Goal: Task Accomplishment & Management: Manage account settings

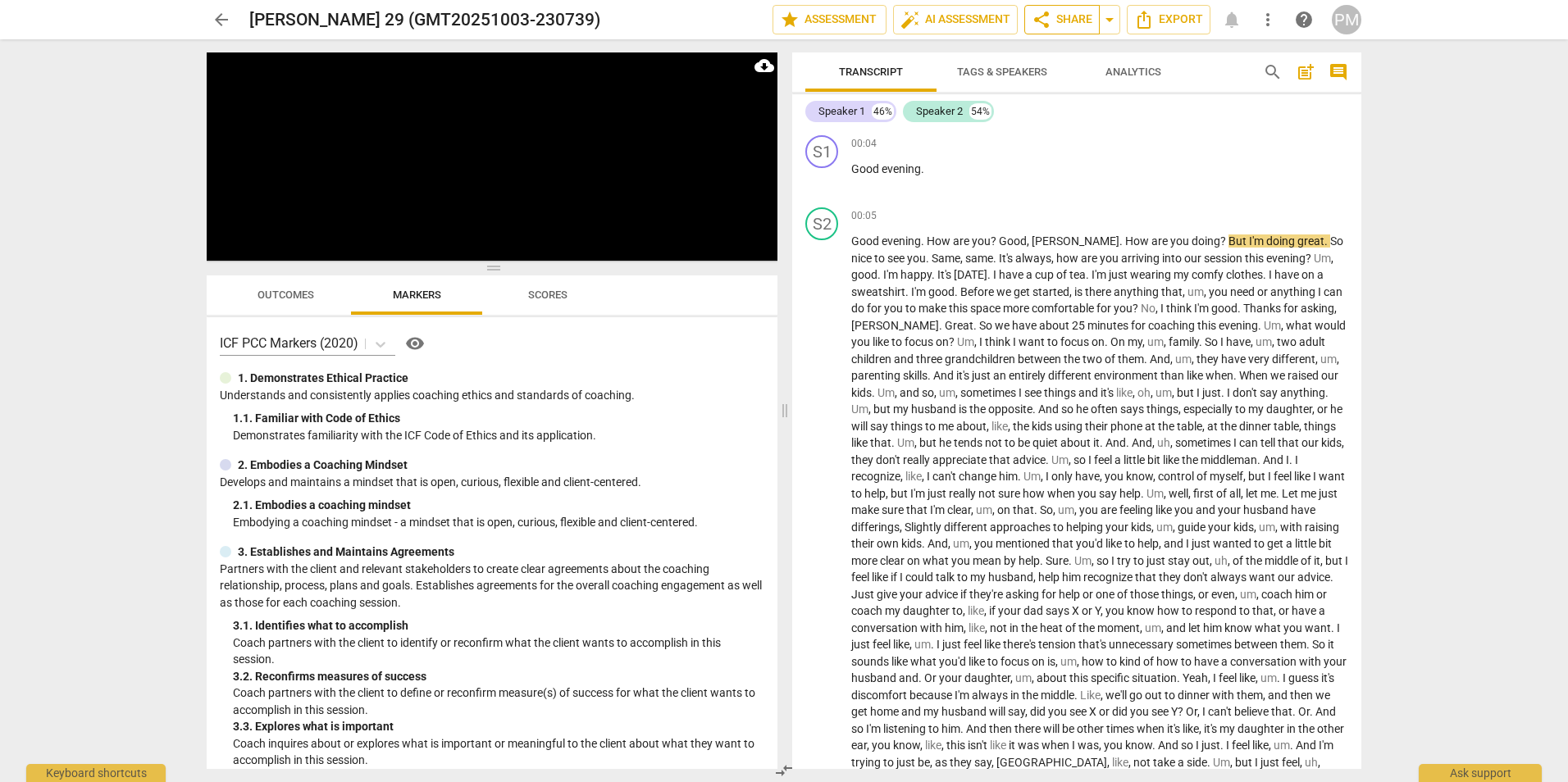
click at [1057, 21] on span "share Share" at bounding box center [1062, 19] width 61 height 20
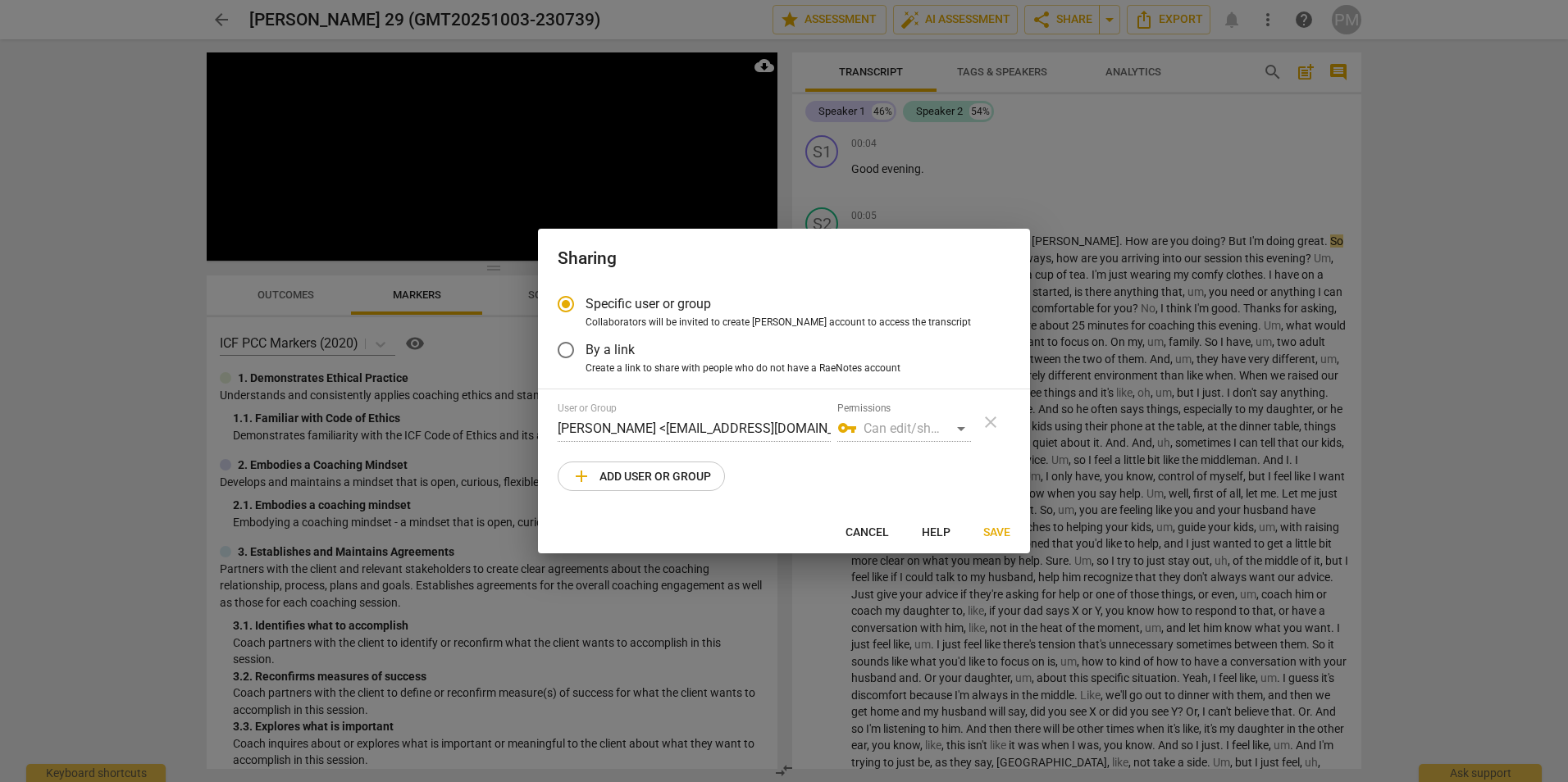
click at [641, 480] on span "add Add user or group" at bounding box center [641, 476] width 139 height 20
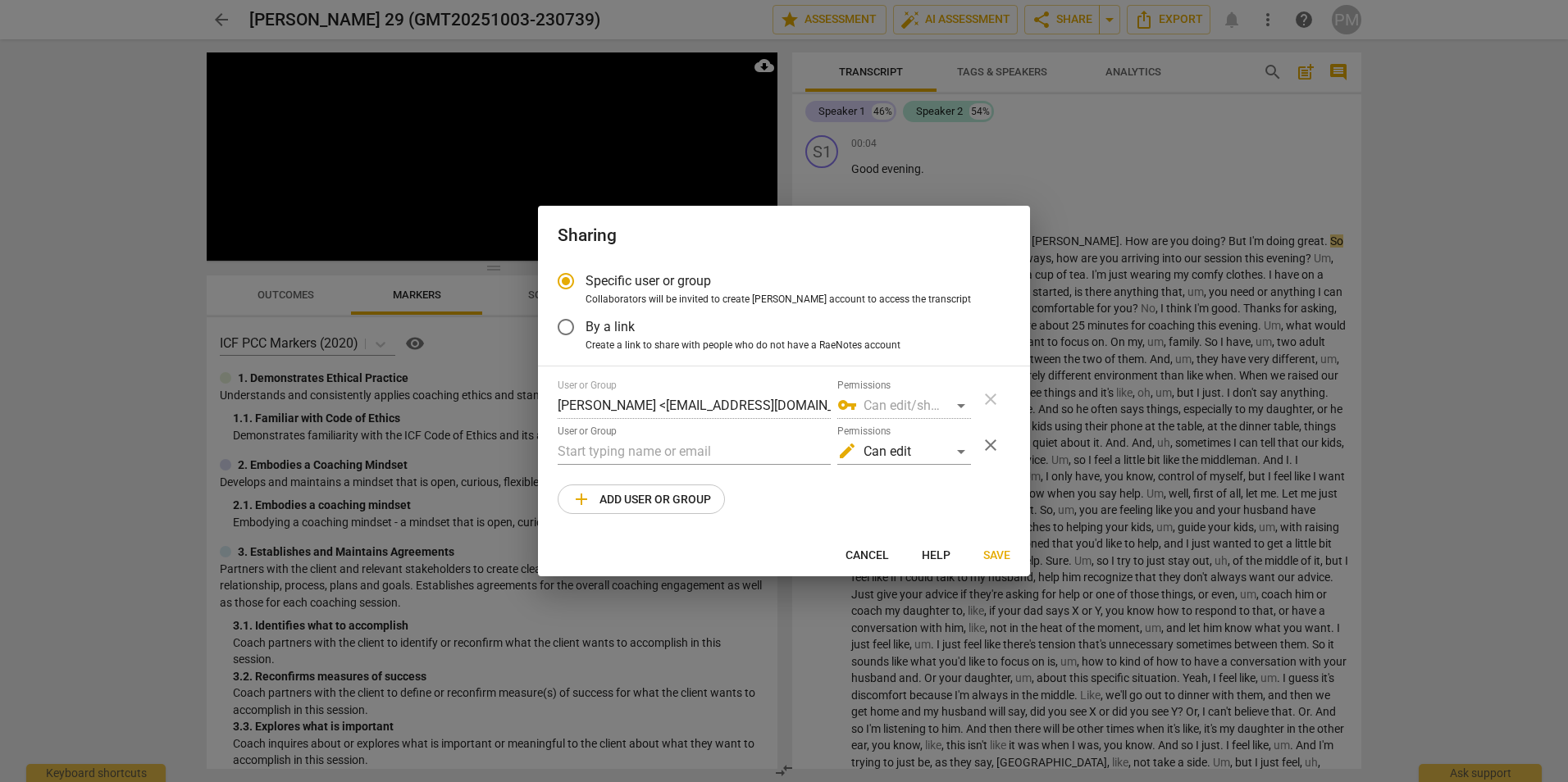
radio input "false"
click at [606, 450] on input "text" at bounding box center [694, 452] width 273 height 26
type input "[PERSON_NAME][EMAIL_ADDRESS][DOMAIN_NAME]"
click at [993, 556] on span "Save" at bounding box center [997, 556] width 27 height 16
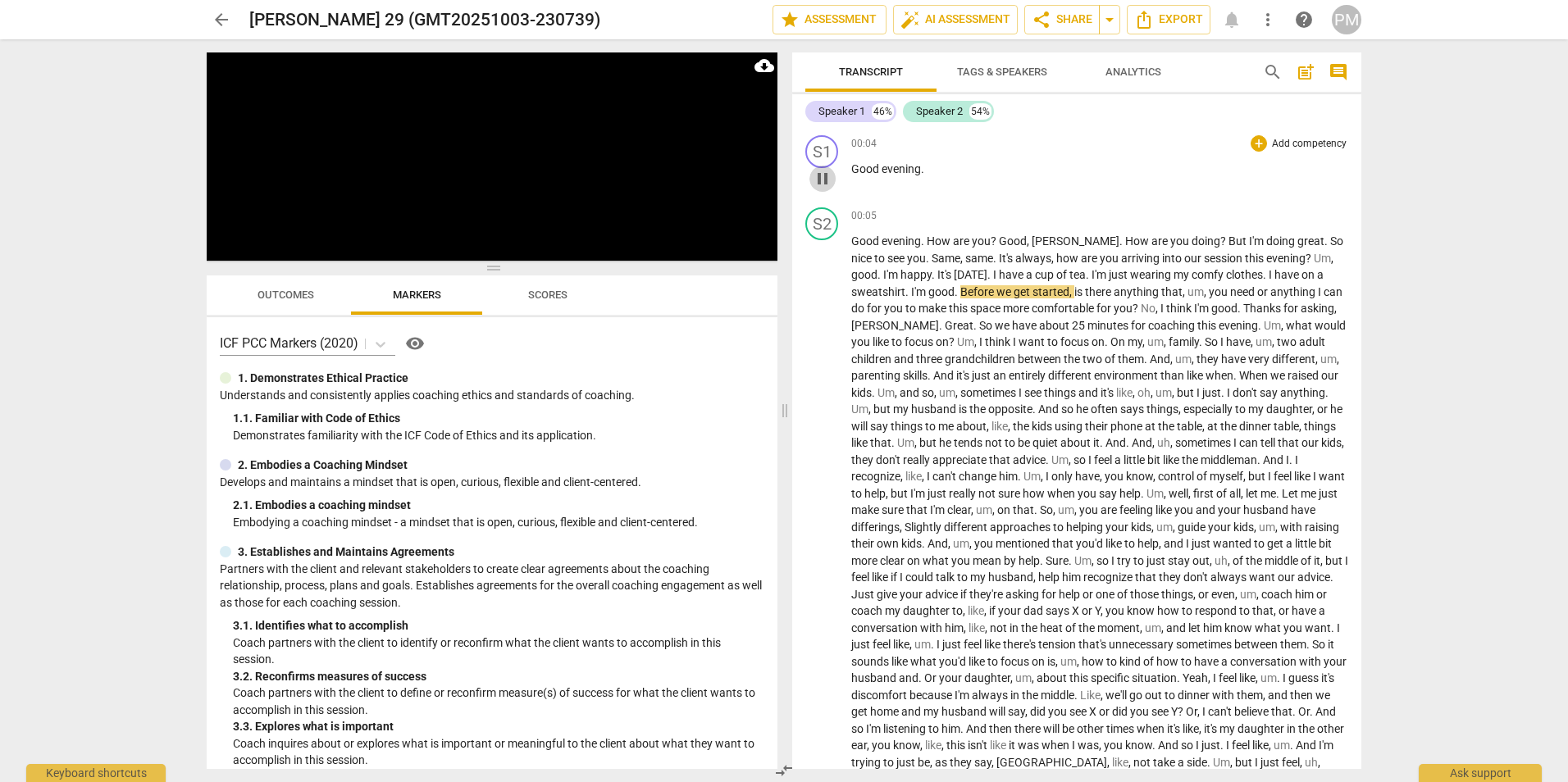
click at [825, 183] on span "pause" at bounding box center [822, 178] width 20 height 20
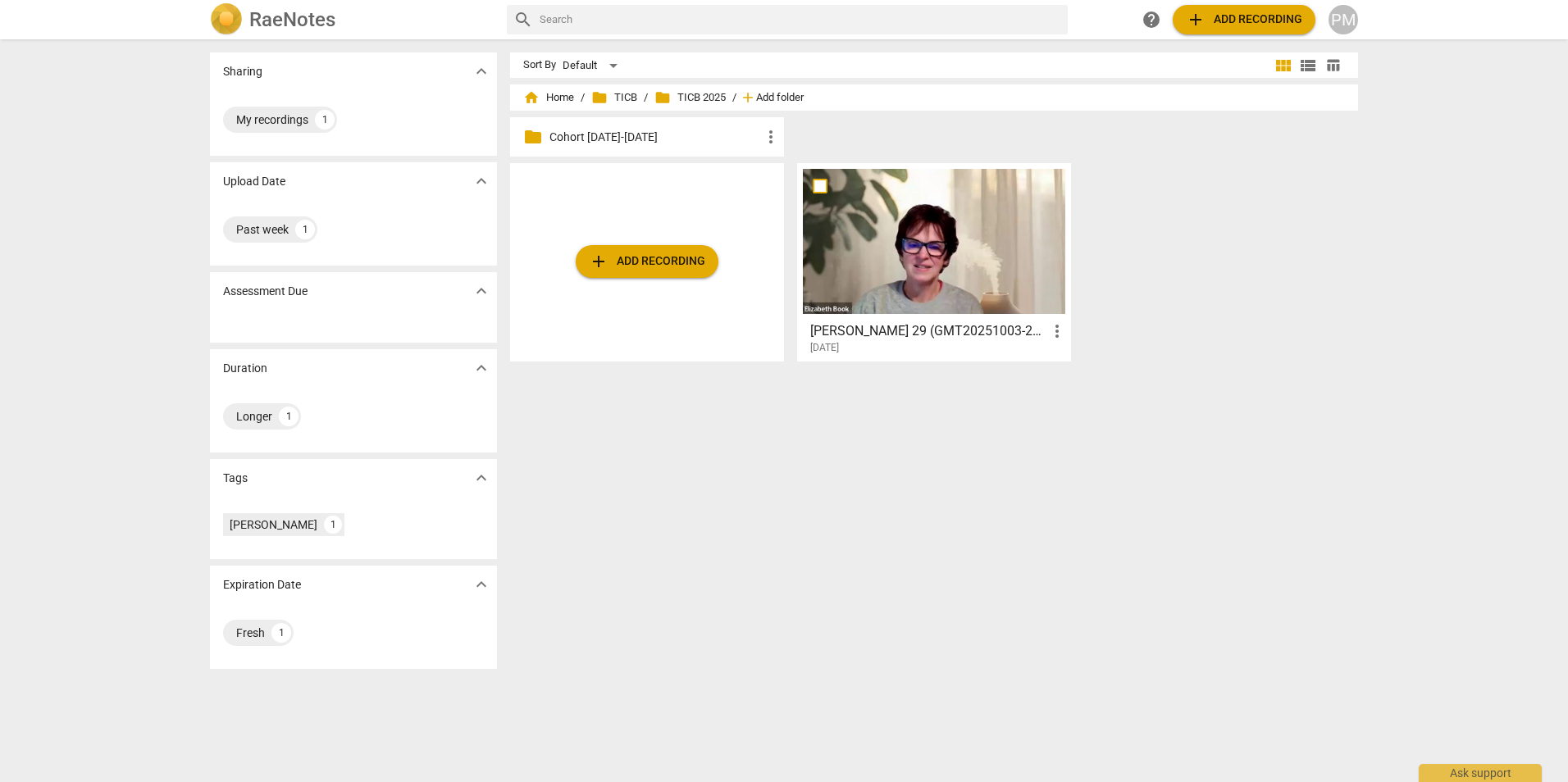
click at [774, 96] on span "Add folder" at bounding box center [780, 98] width 48 height 12
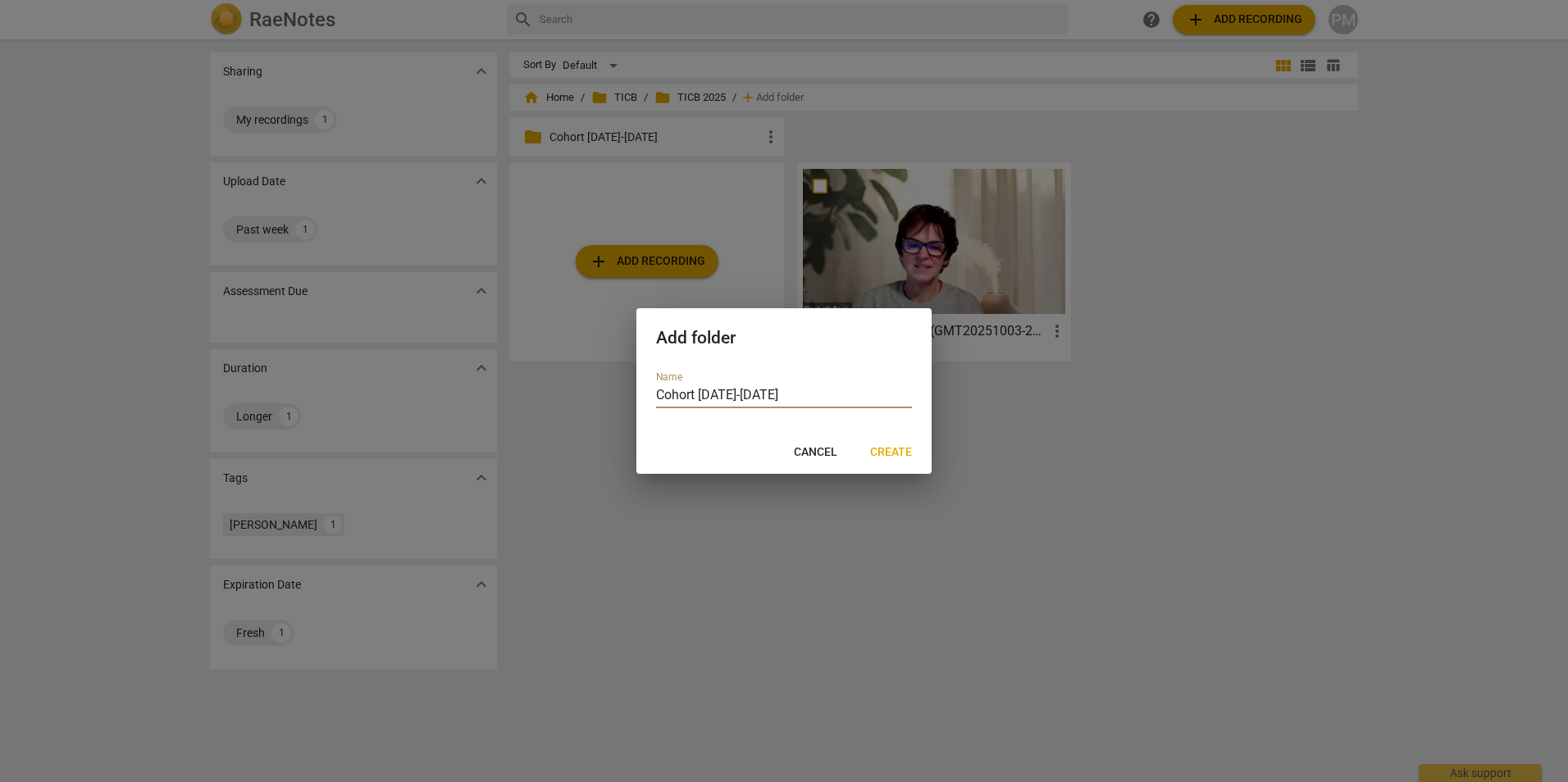
type input "Cohort [DATE]-[DATE]"
click at [904, 453] on span "Create" at bounding box center [891, 452] width 41 height 16
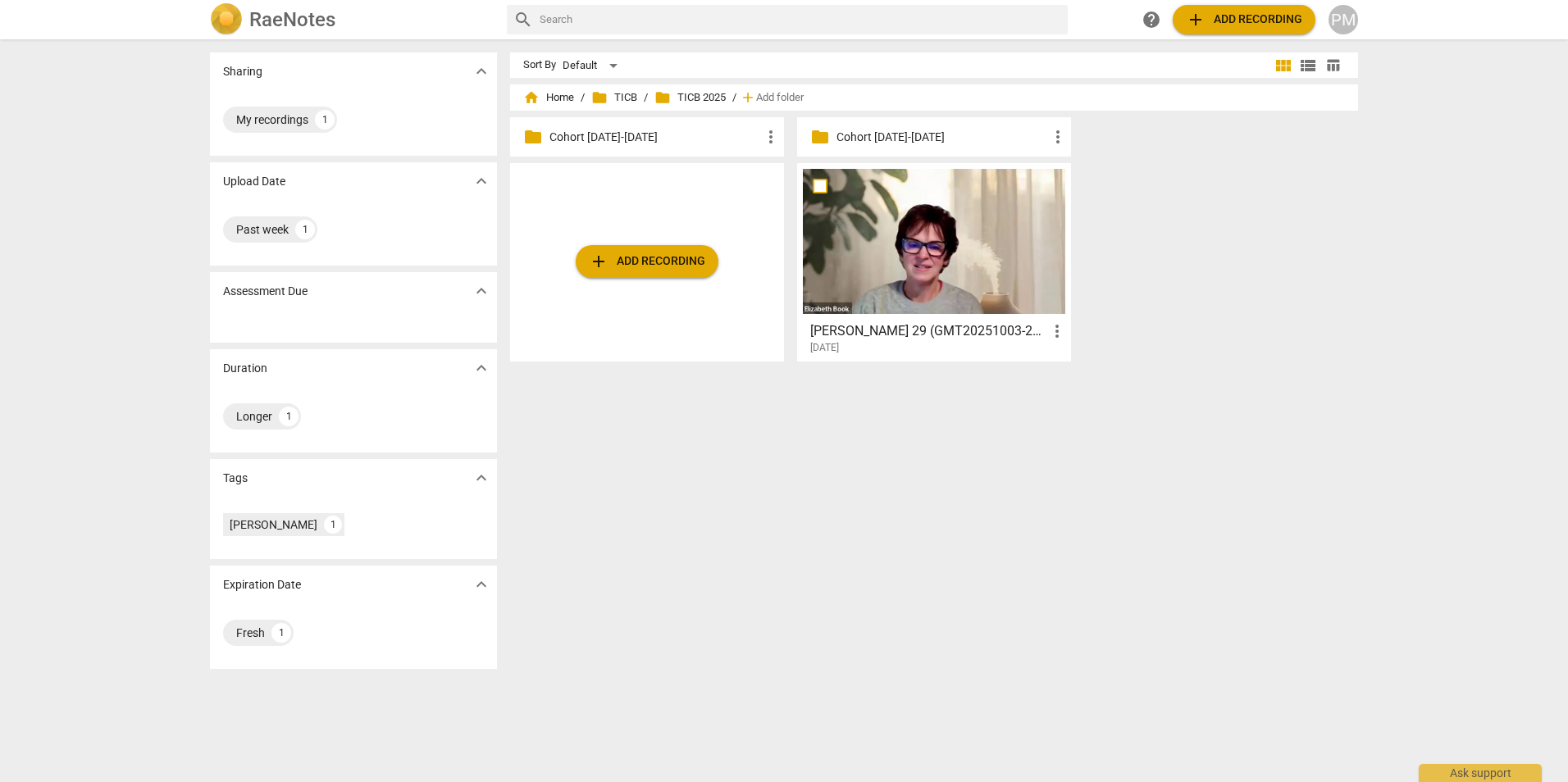
click at [913, 135] on p "Cohort [DATE]-[DATE]" at bounding box center [942, 137] width 212 height 17
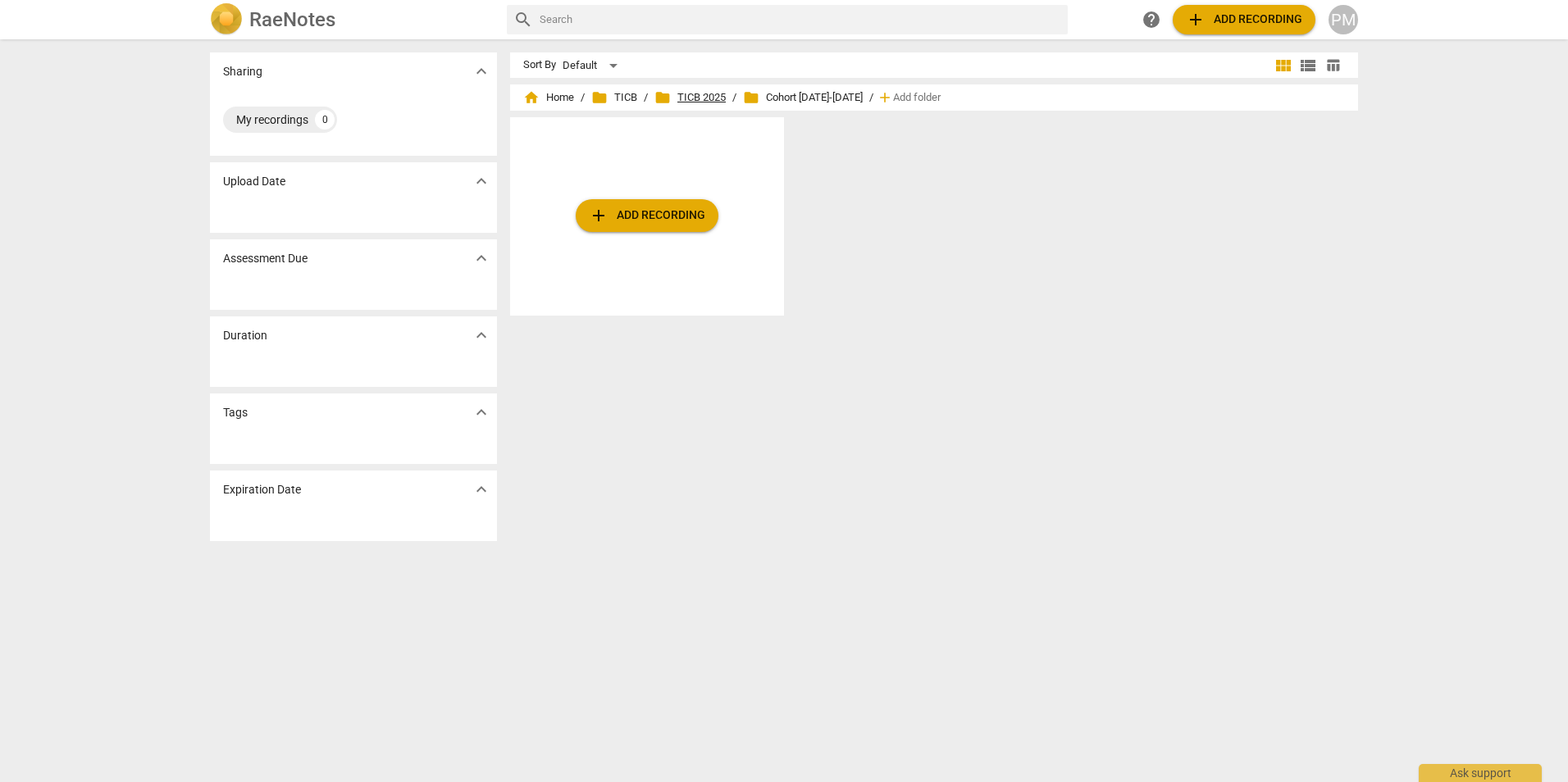
click at [693, 96] on span "folder TICB 2025" at bounding box center [690, 97] width 72 height 16
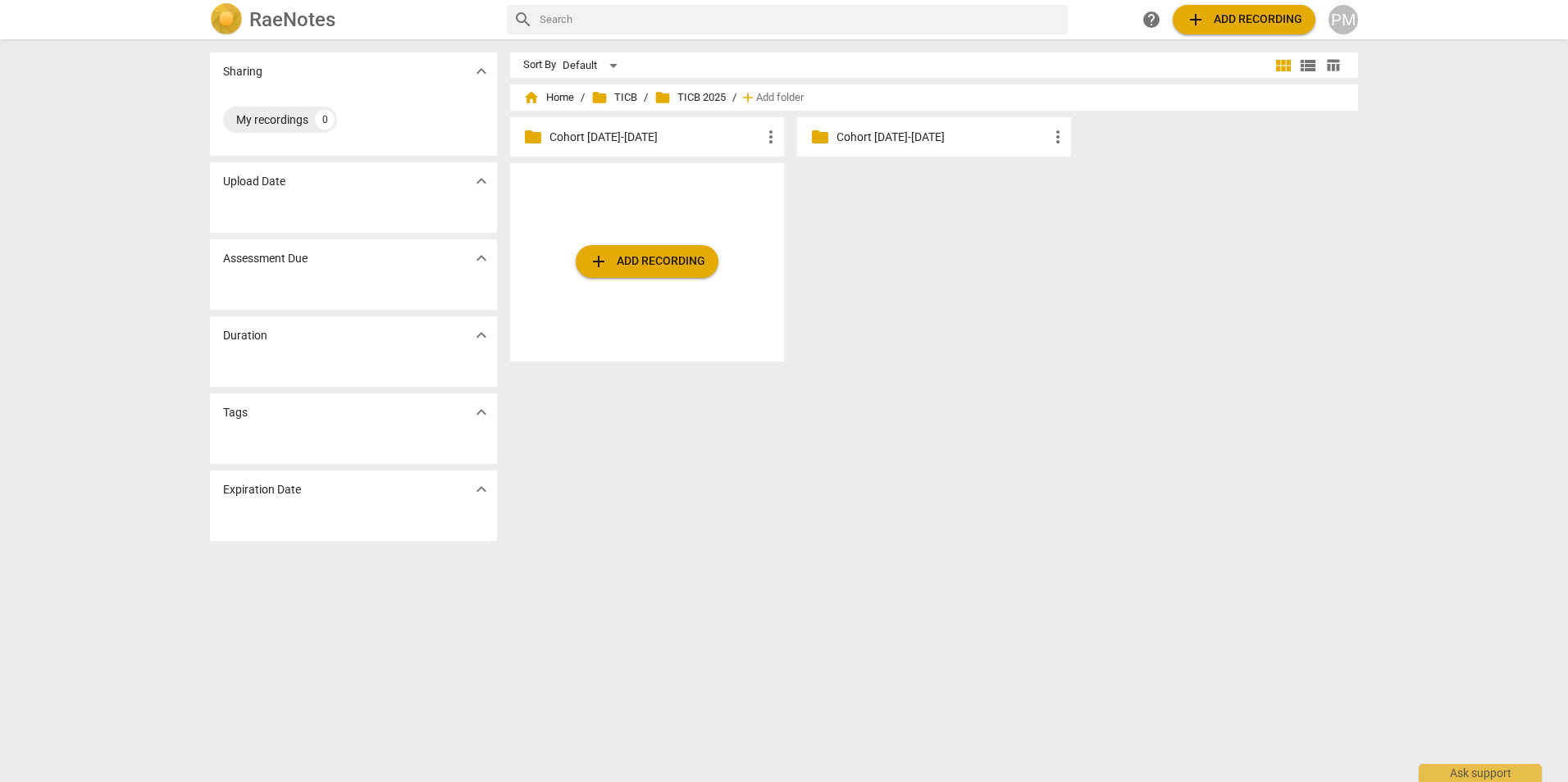
click at [689, 94] on span "folder TICB 2025" at bounding box center [690, 97] width 72 height 16
click at [877, 135] on p "Cohort [DATE]-[DATE]" at bounding box center [942, 137] width 212 height 17
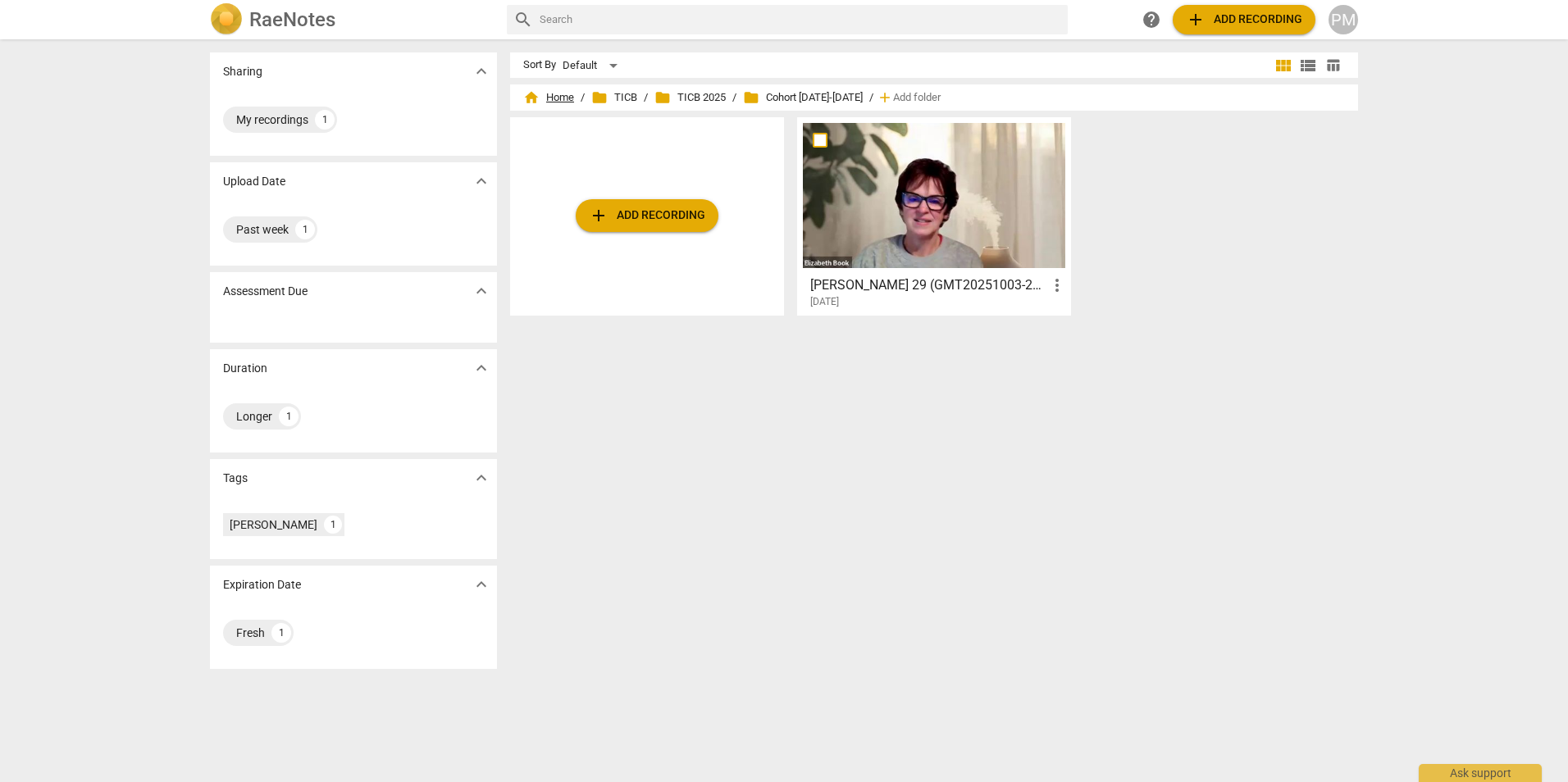
click at [550, 104] on span "home Home" at bounding box center [548, 97] width 51 height 16
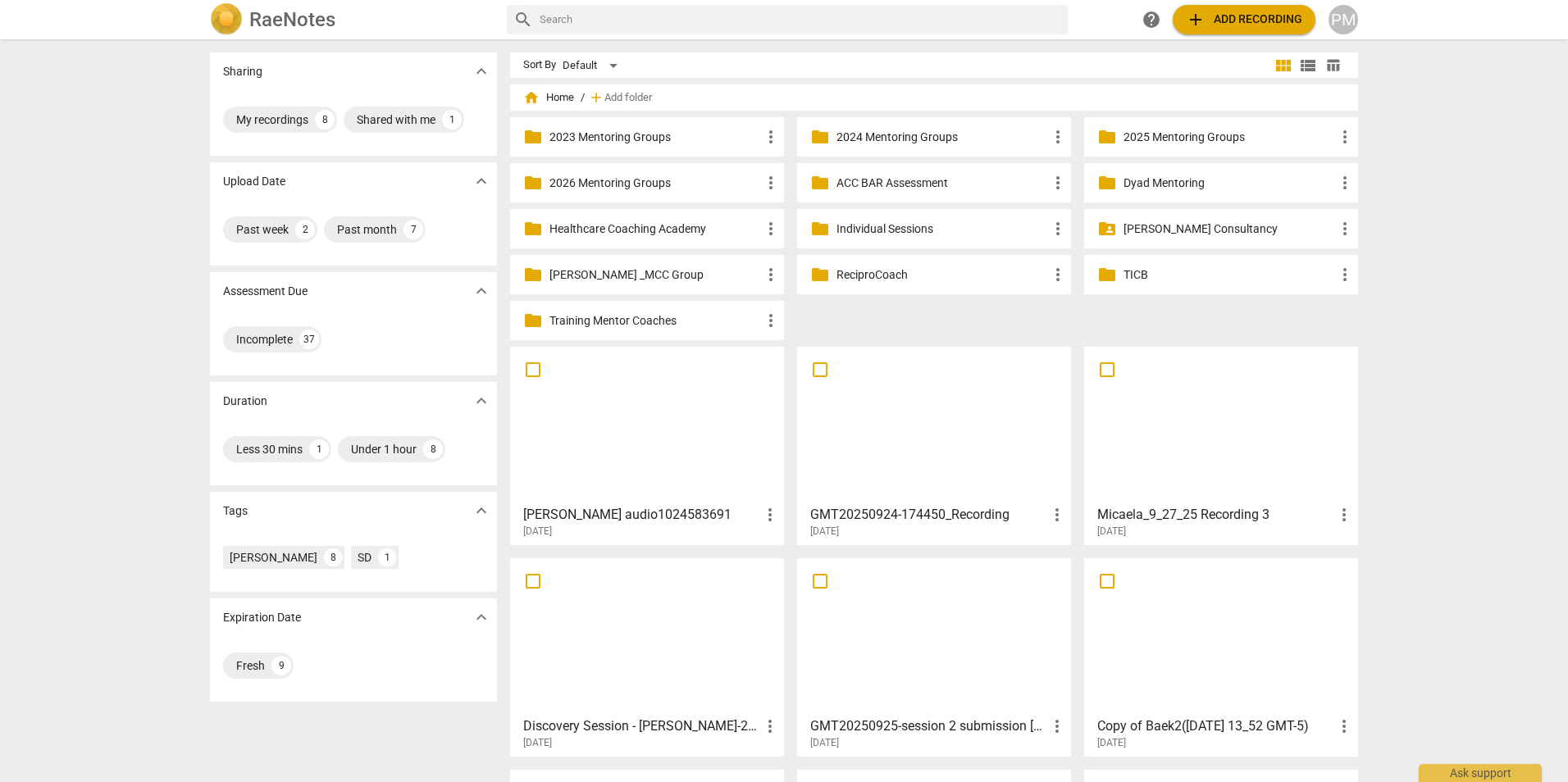
click at [641, 490] on div at bounding box center [647, 425] width 263 height 145
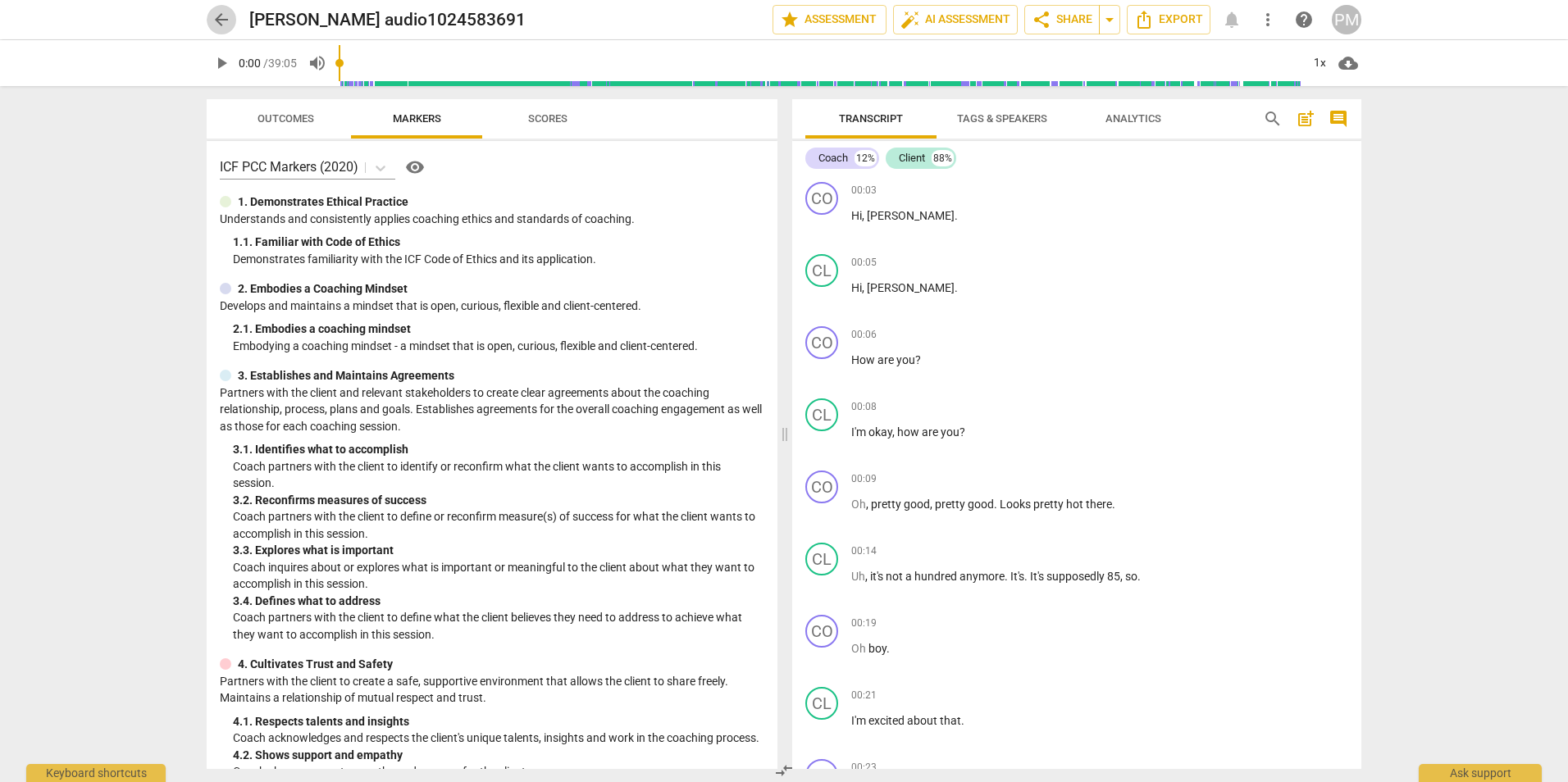
click at [224, 19] on span "arrow_back" at bounding box center [221, 19] width 20 height 20
